Goal: Find specific page/section: Find specific page/section

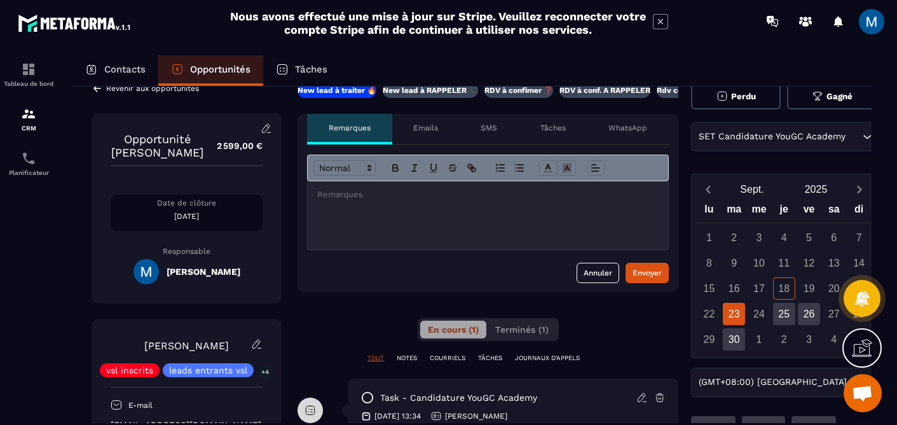
scroll to position [20, 0]
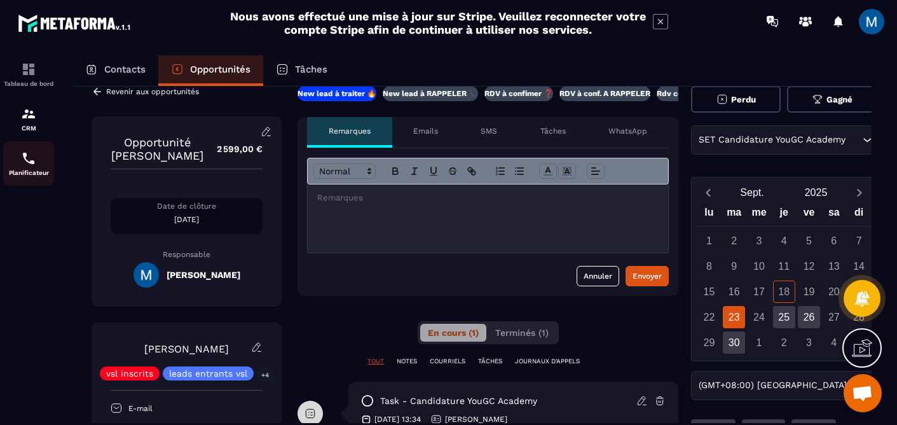
click at [39, 163] on div "Planificateur" at bounding box center [28, 163] width 51 height 25
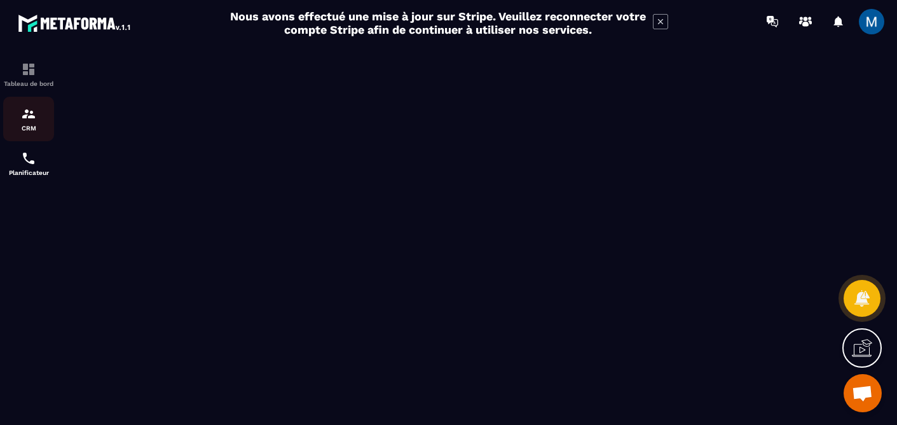
click at [31, 113] on img at bounding box center [28, 113] width 15 height 15
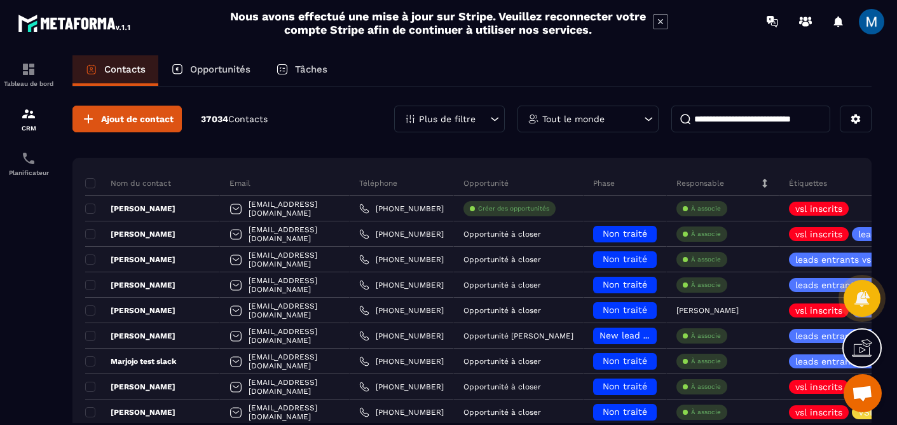
click at [237, 73] on p "Opportunités" at bounding box center [220, 69] width 60 height 11
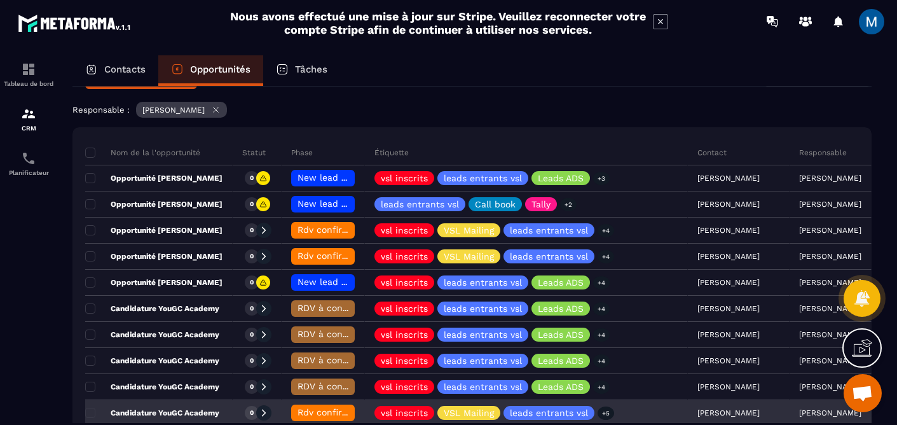
scroll to position [205, 0]
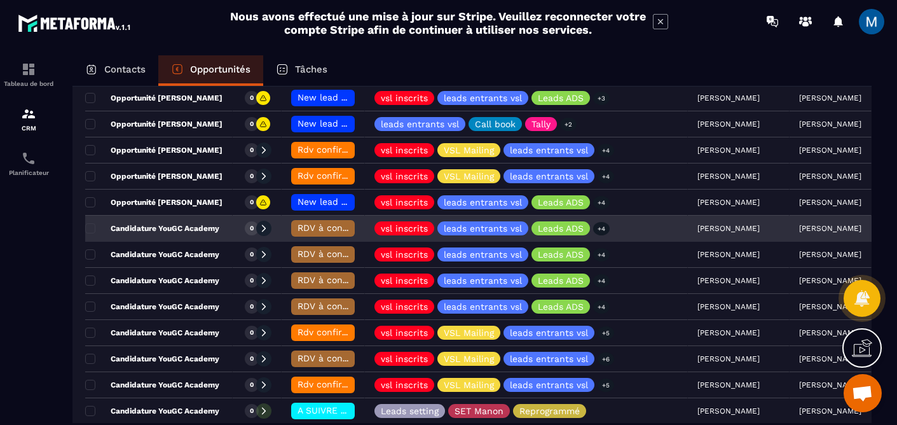
click at [201, 232] on p "Candidature YouGC Academy" at bounding box center [152, 228] width 134 height 10
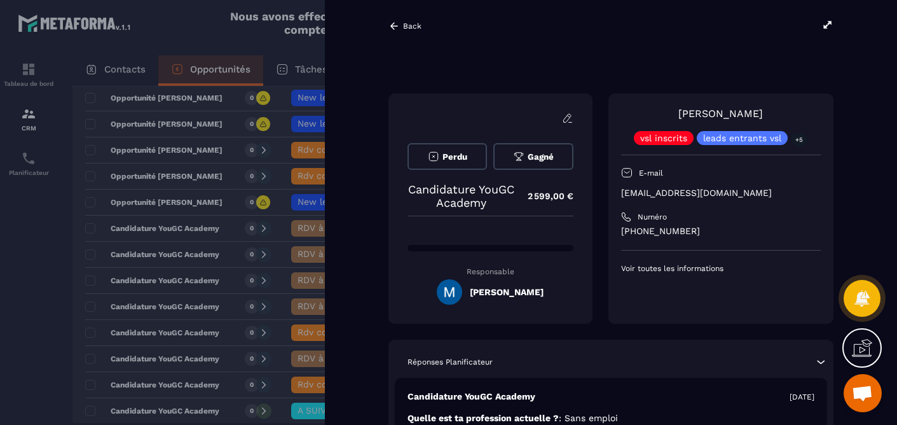
click at [831, 25] on icon at bounding box center [827, 24] width 11 height 11
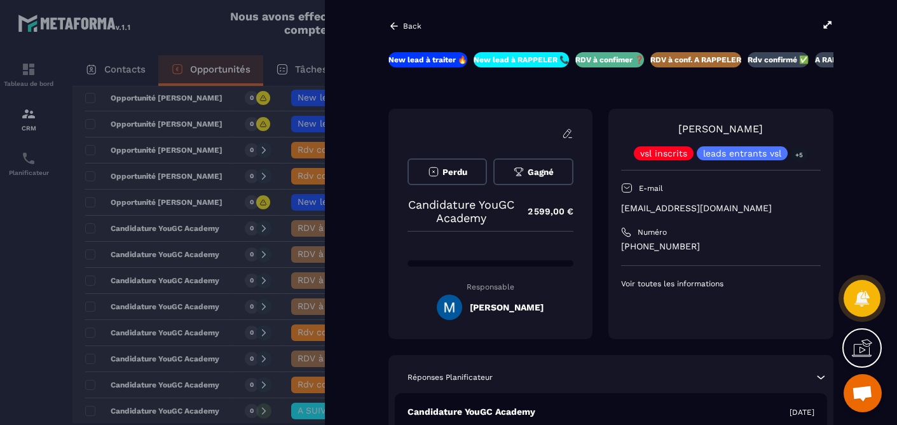
scroll to position [0, 4]
